Goal: Check status: Check status

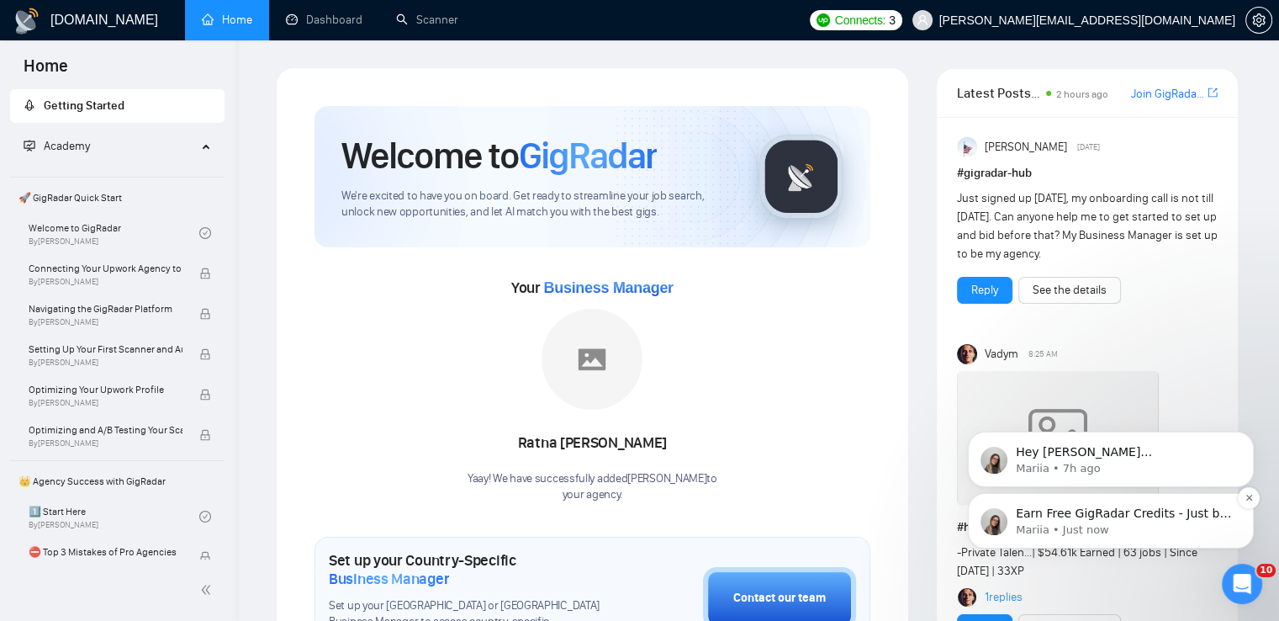
click at [1105, 524] on p "Mariia • Just now" at bounding box center [1124, 529] width 217 height 15
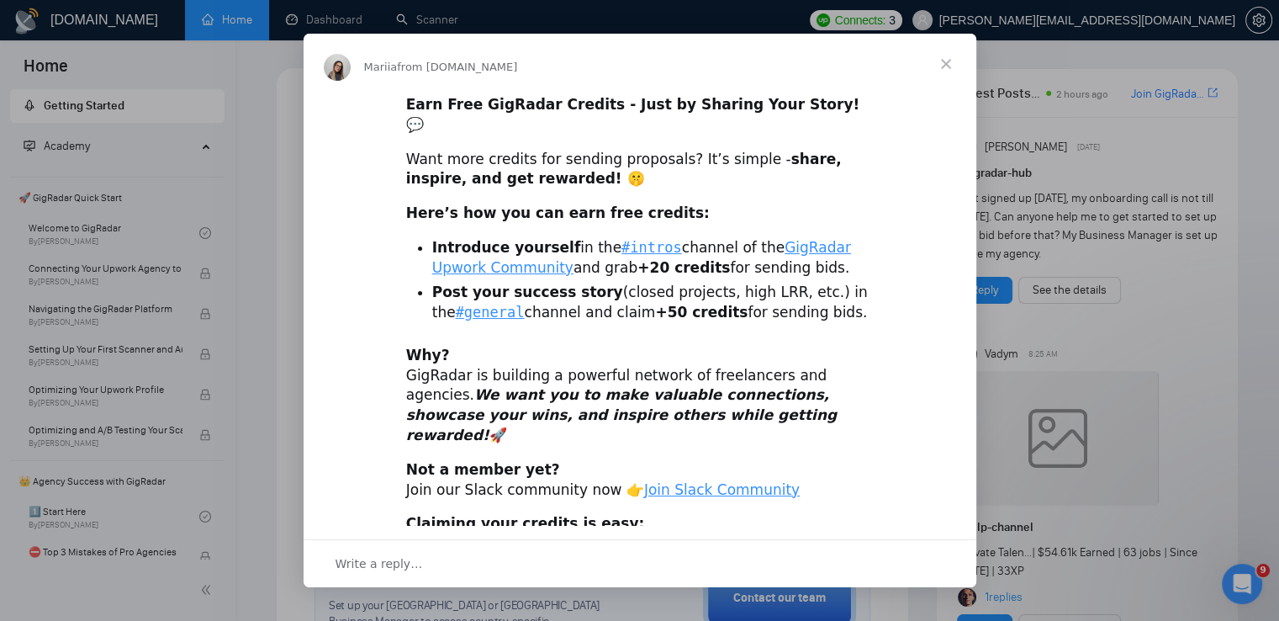
scroll to position [24, 0]
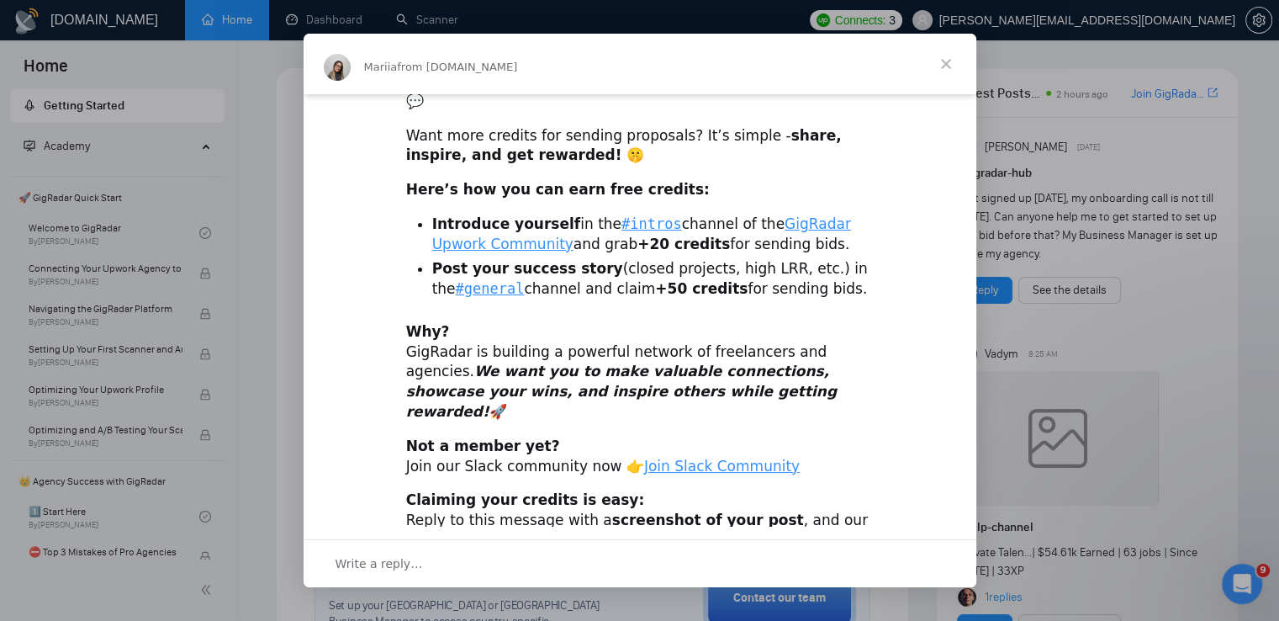
click at [947, 59] on span "Close" at bounding box center [946, 64] width 61 height 61
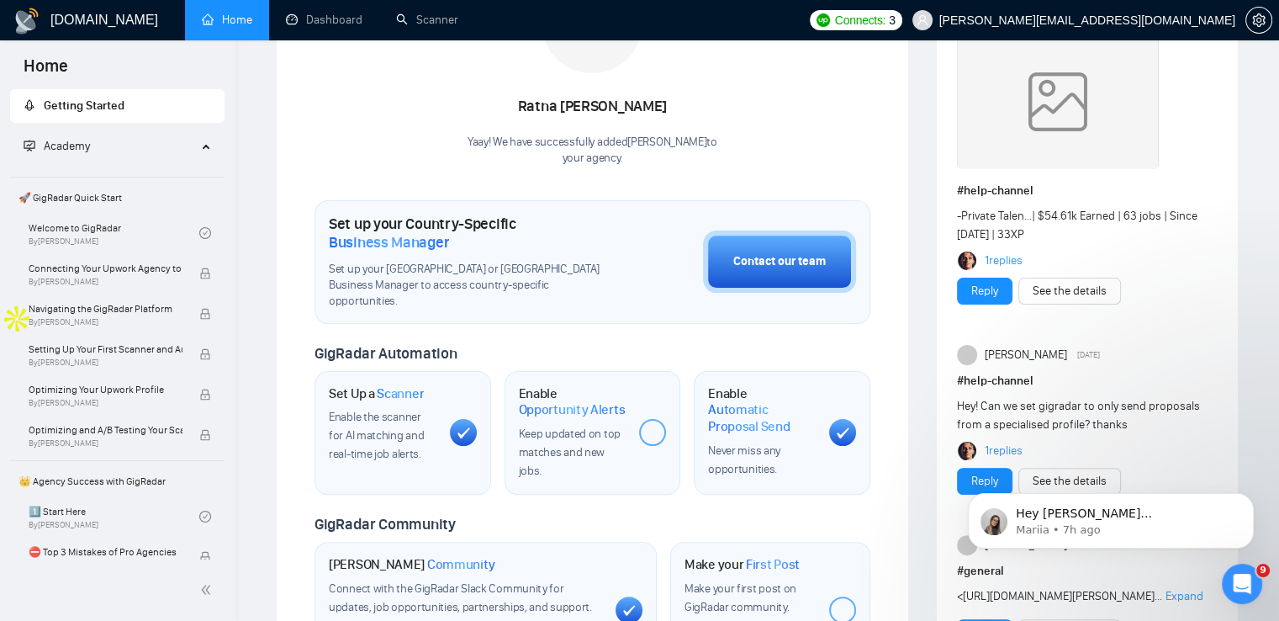
scroll to position [0, 0]
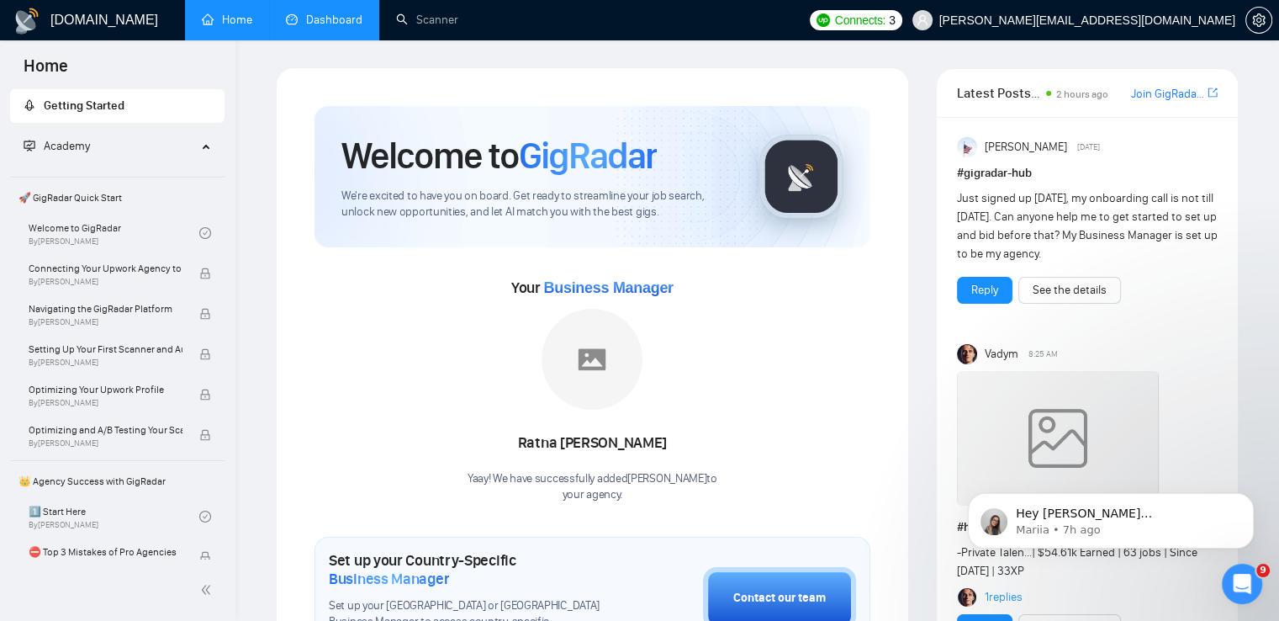
click at [331, 21] on link "Dashboard" at bounding box center [324, 20] width 77 height 14
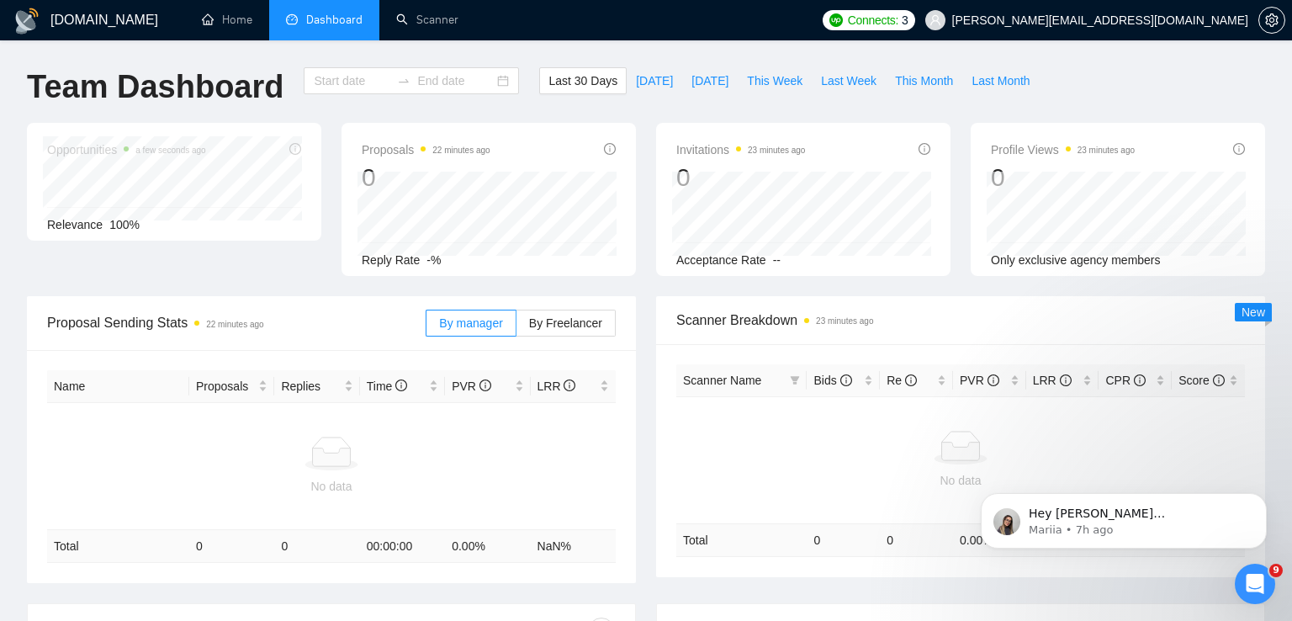
type input "[DATE]"
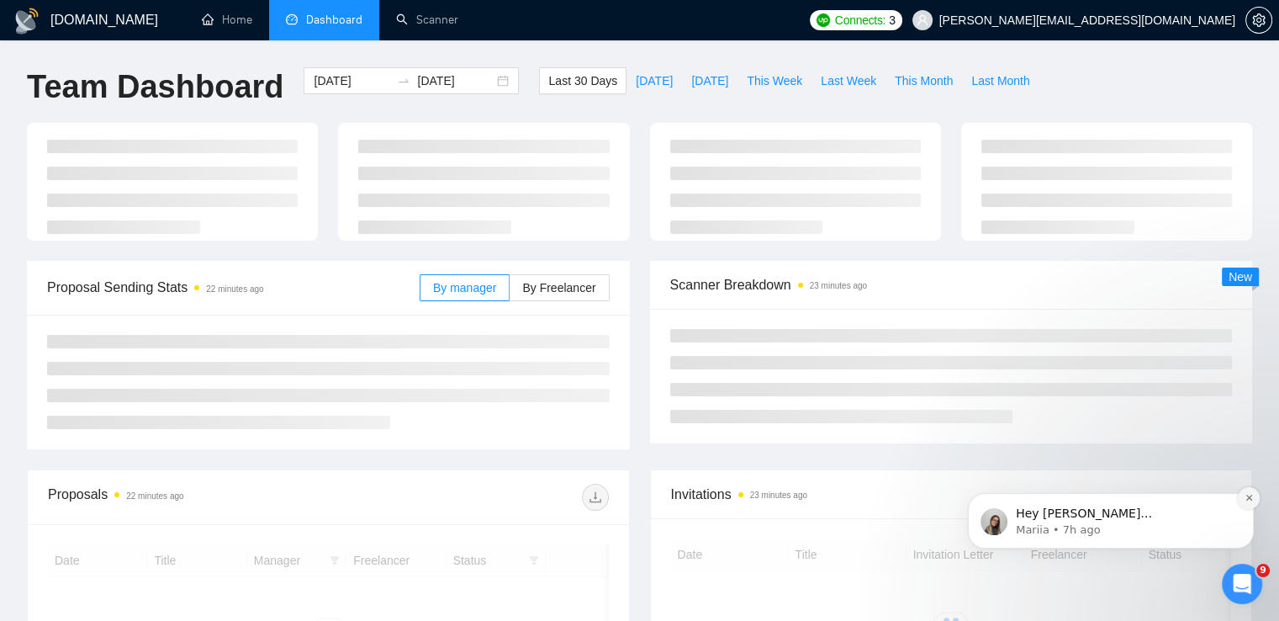
click at [1250, 498] on icon "Dismiss notification" at bounding box center [1249, 498] width 6 height 6
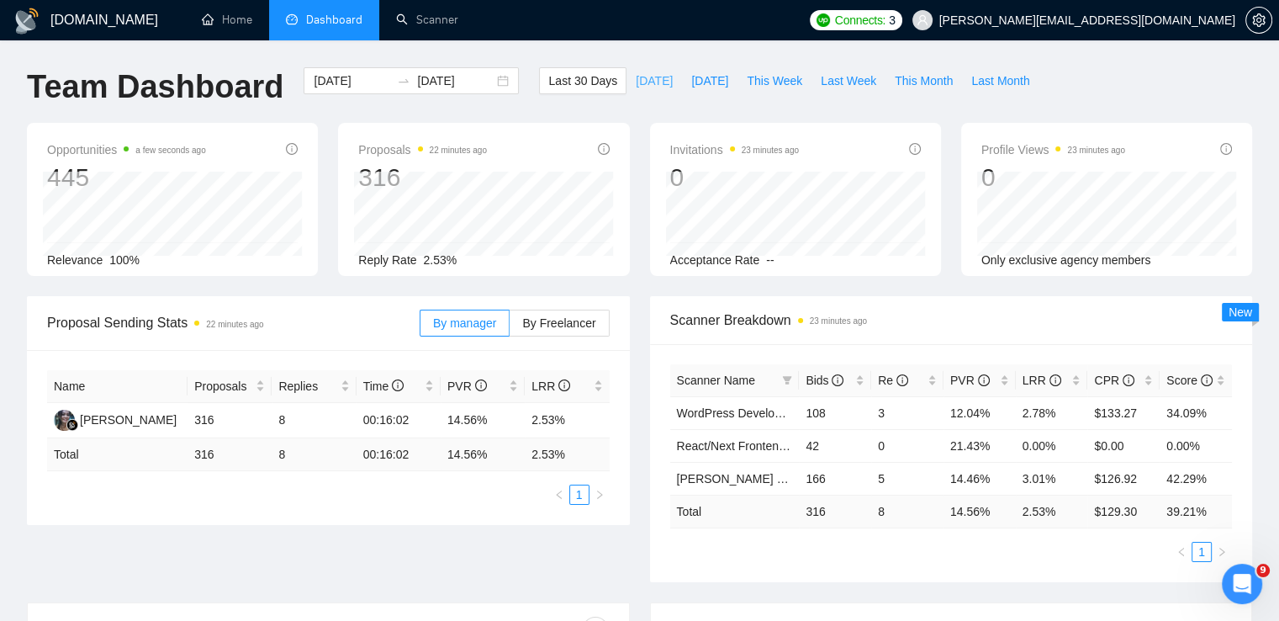
click at [638, 81] on span "[DATE]" at bounding box center [654, 80] width 37 height 19
click at [701, 78] on span "[DATE]" at bounding box center [709, 80] width 37 height 19
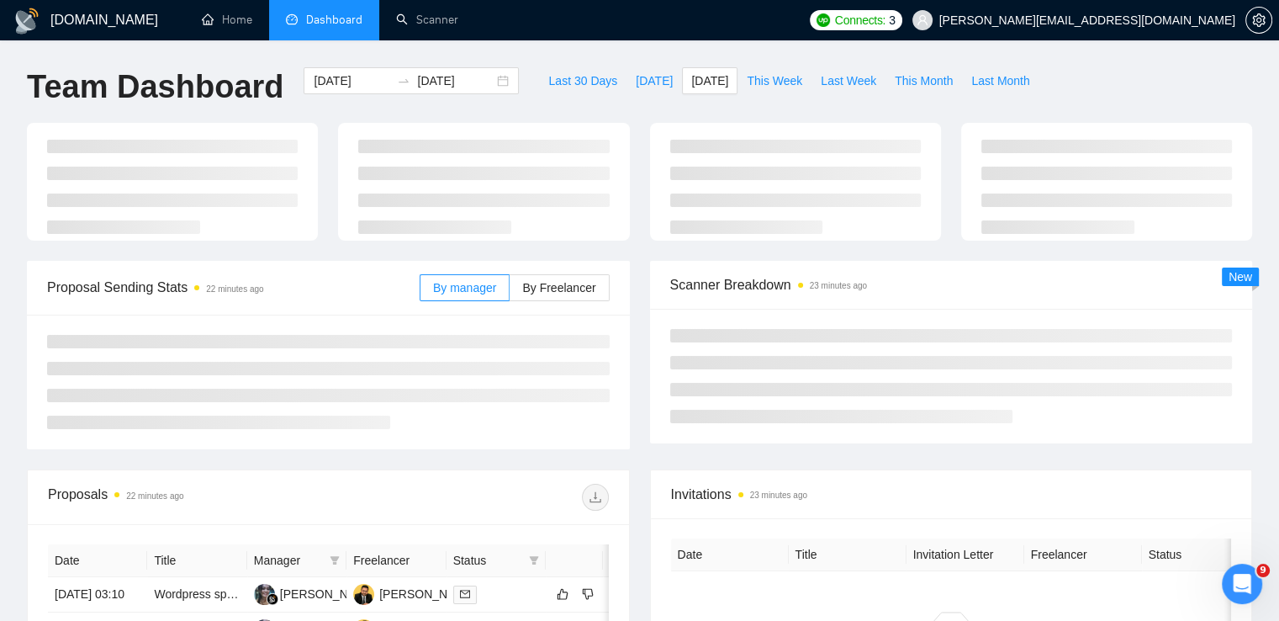
type input "[DATE]"
